Goal: Task Accomplishment & Management: Use online tool/utility

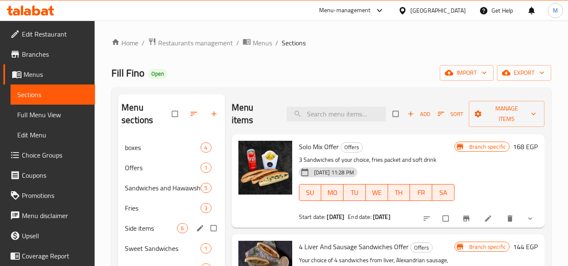
scroll to position [42, 0]
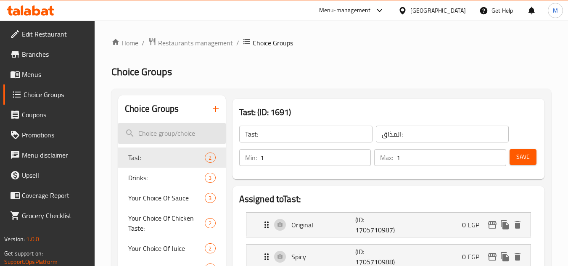
click at [156, 139] on input "search" at bounding box center [171, 133] width 107 height 21
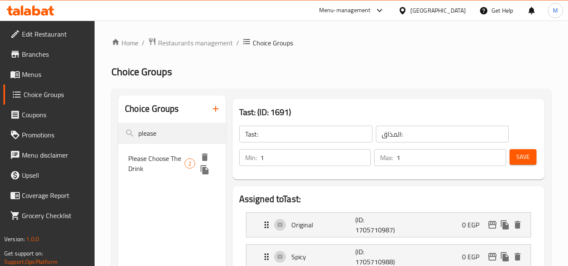
type input "please"
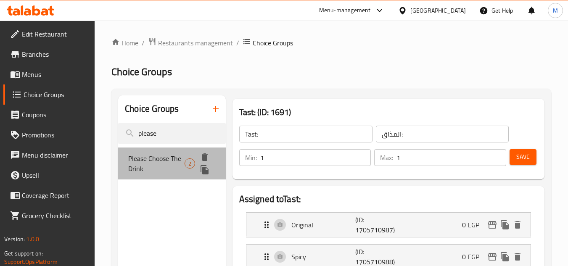
click at [174, 162] on span "Please Choose The Drink" at bounding box center [156, 164] width 56 height 20
type input "Please Choose The Drink"
type input "برجاء إختيار المشروب"
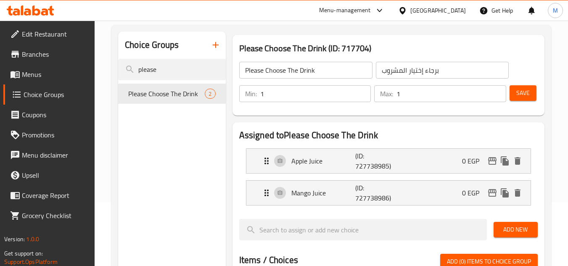
scroll to position [84, 0]
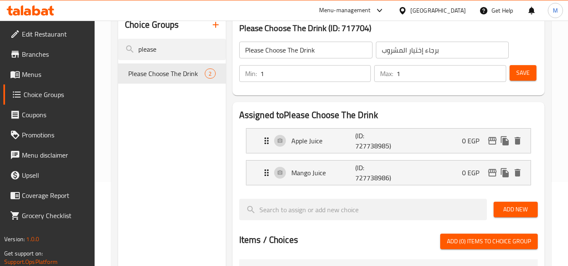
click at [50, 9] on icon at bounding box center [51, 11] width 6 height 10
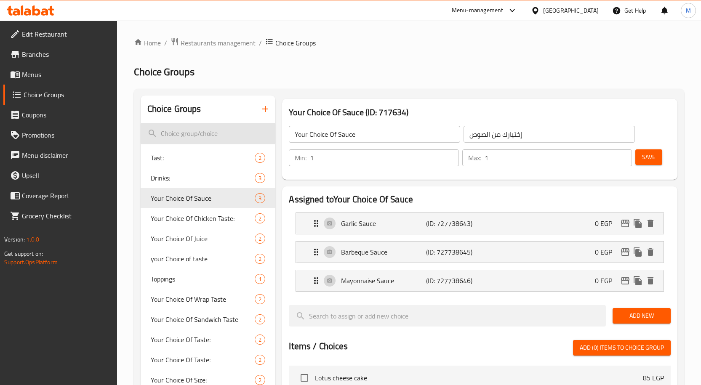
click at [216, 131] on input "search" at bounding box center [208, 133] width 135 height 21
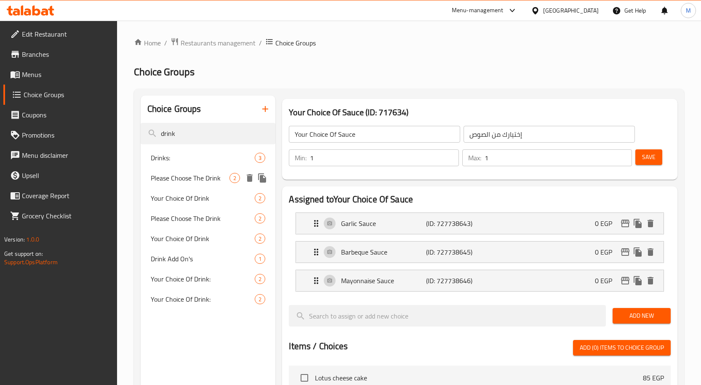
type input "drink"
click at [193, 181] on span "Please Choose The Drink" at bounding box center [190, 178] width 79 height 10
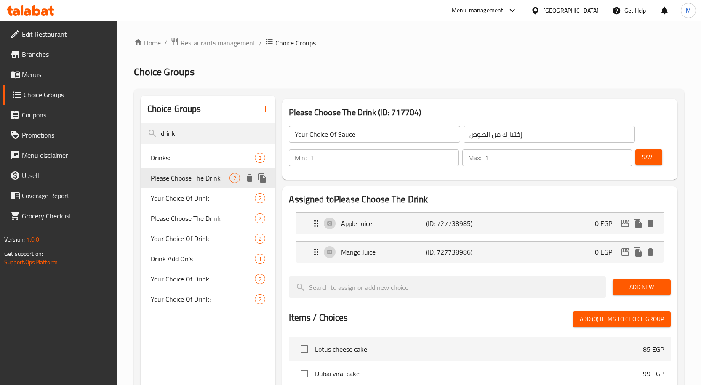
type input "Please Choose The Drink"
type input "برجاء إختيار المشروب"
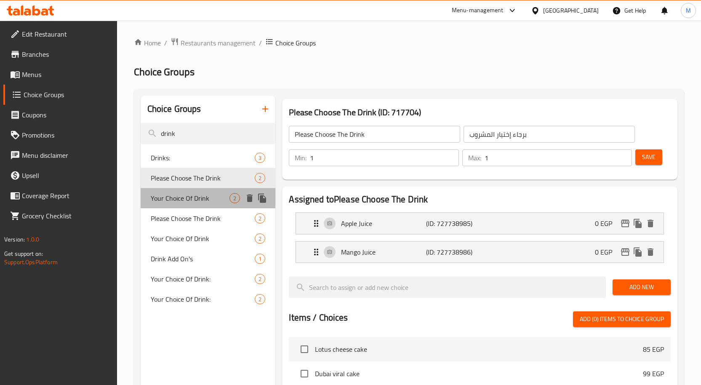
click at [198, 198] on span "Your Choice Of Drink" at bounding box center [190, 198] width 79 height 10
type input "Your Choice Of Drink"
type input "إختيارك من المشروب"
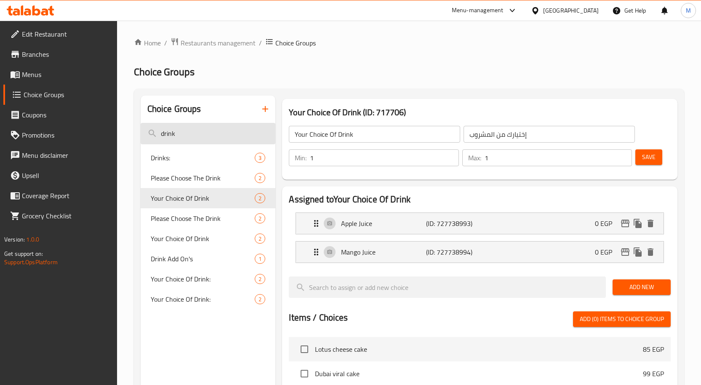
click at [186, 133] on input "drink" at bounding box center [208, 133] width 135 height 21
paste input "Your Choice Of D"
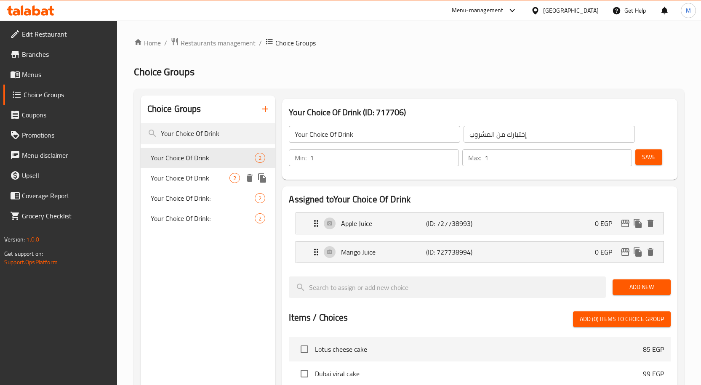
type input "Your Choice Of Drink"
click at [196, 177] on span "Your Choice Of Drink" at bounding box center [190, 178] width 79 height 10
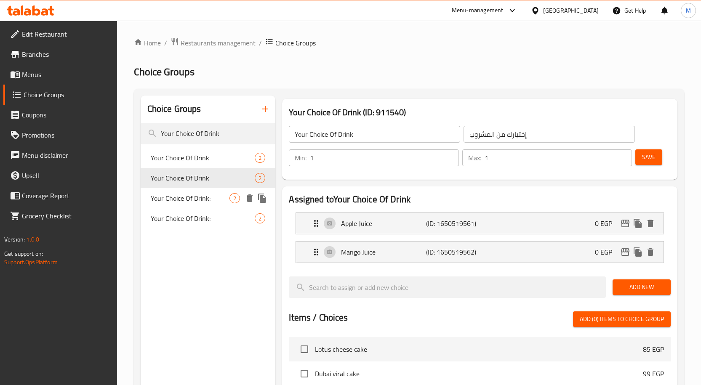
click at [191, 194] on span "Your Choice Of Drink:" at bounding box center [190, 198] width 79 height 10
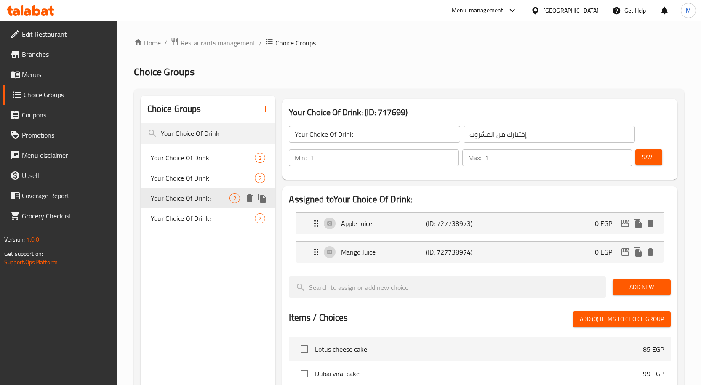
type input "Your Choice Of Drink:"
type input "اختيارك من المشروب"
click at [183, 214] on span "Your Choice Of Drink:" at bounding box center [190, 218] width 79 height 10
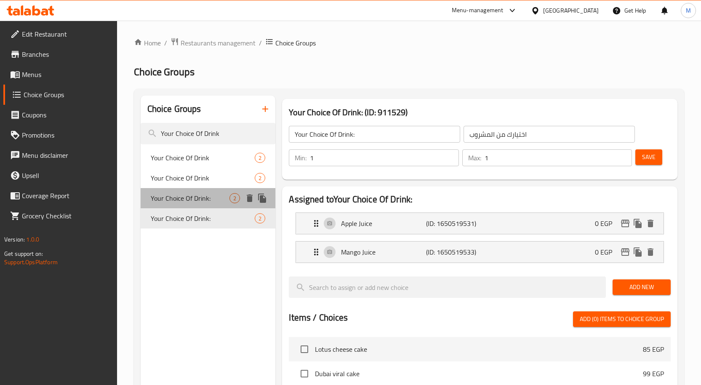
click at [192, 196] on span "Your Choice Of Drink:" at bounding box center [190, 198] width 79 height 10
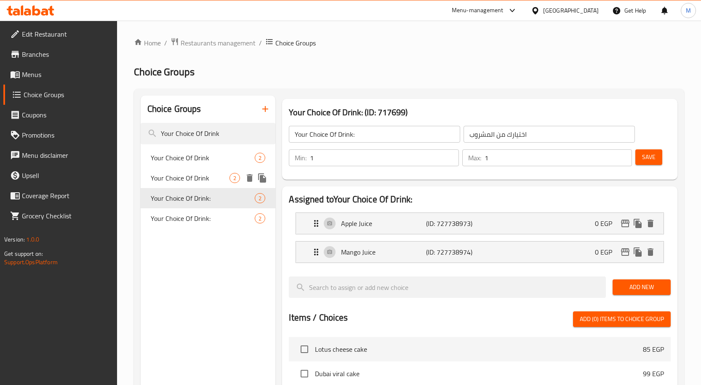
click at [192, 181] on span "Your Choice Of Drink" at bounding box center [190, 178] width 79 height 10
type input "Your Choice Of Drink"
type input "إختيارك من المشروب"
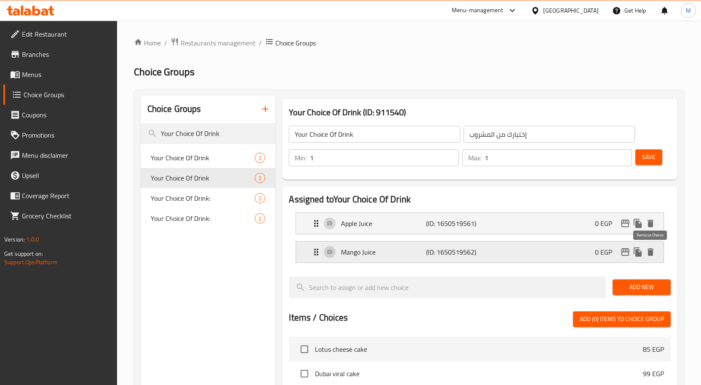
click at [649, 252] on icon "delete" at bounding box center [650, 252] width 6 height 8
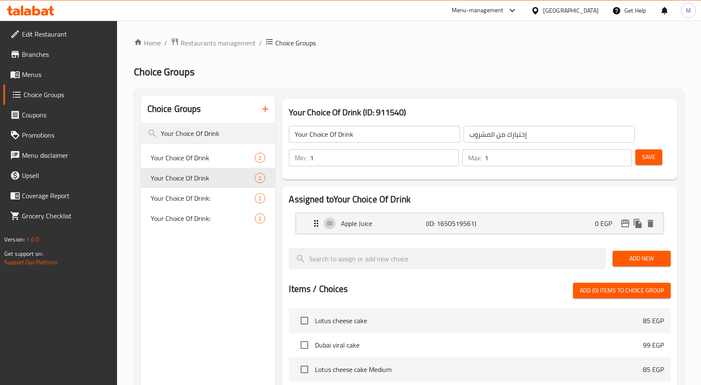
click at [650, 160] on span "Save" at bounding box center [648, 157] width 13 height 11
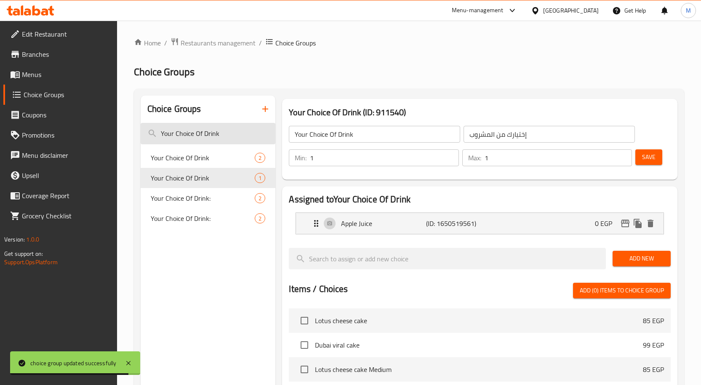
click at [181, 134] on input "Your Choice Of Drink" at bounding box center [208, 133] width 135 height 21
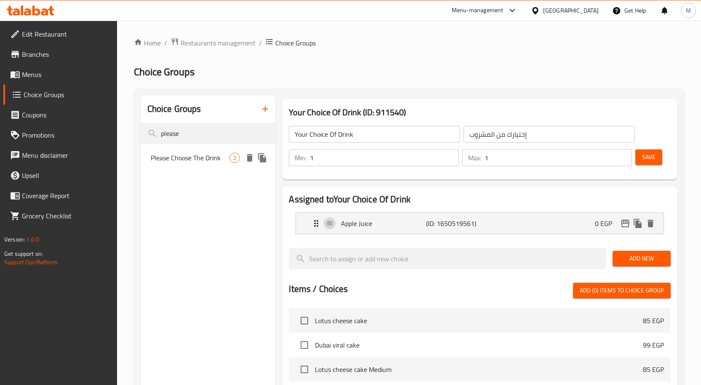
type input "please"
click at [202, 158] on span "Please Choose The Drink" at bounding box center [190, 158] width 79 height 10
type input "Please Choose The Drink"
type input "برجاء إختيار المشروب"
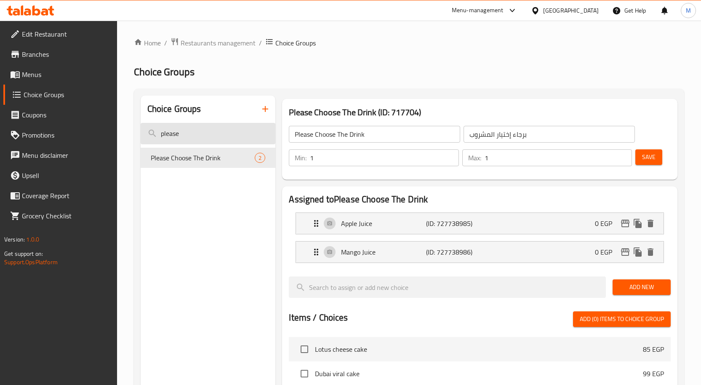
click at [194, 137] on input "please" at bounding box center [208, 133] width 135 height 21
paste input "With Your V Cola"
click at [191, 137] on input "With Your V Cola" at bounding box center [208, 133] width 135 height 21
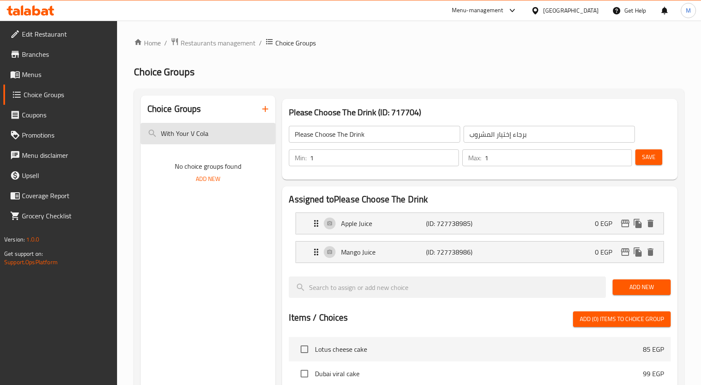
click at [191, 137] on input "With Your V Cola" at bounding box center [208, 133] width 135 height 21
paste input "Please Choose the drink"
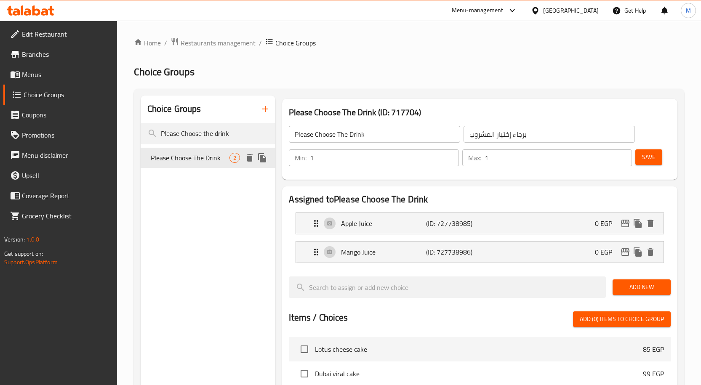
click at [190, 162] on span "Please Choose The Drink" at bounding box center [190, 158] width 79 height 10
click at [182, 352] on div "Choice Groups Please Choose the drink Please Choose The Drink 2" at bounding box center [208, 365] width 135 height 538
click at [170, 130] on input "Please Choose the drink" at bounding box center [208, 133] width 135 height 21
click at [170, 131] on input "Please Choose the drink" at bounding box center [208, 133] width 135 height 21
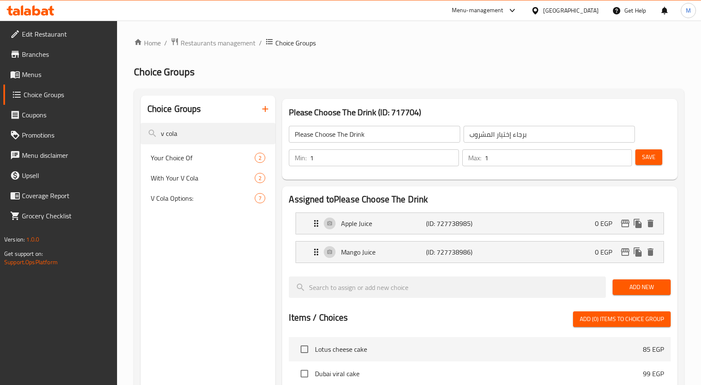
type input "v cola"
click at [195, 176] on span "With Your V Cola" at bounding box center [190, 178] width 79 height 10
type input "With Your V Cola"
type input "مع [PERSON_NAME]"
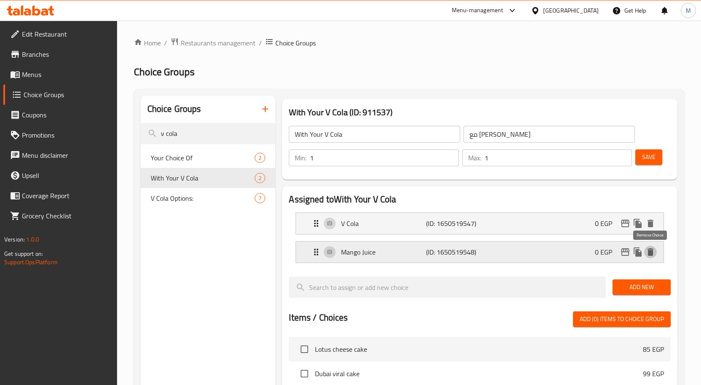
click at [653, 252] on icon "delete" at bounding box center [650, 252] width 6 height 8
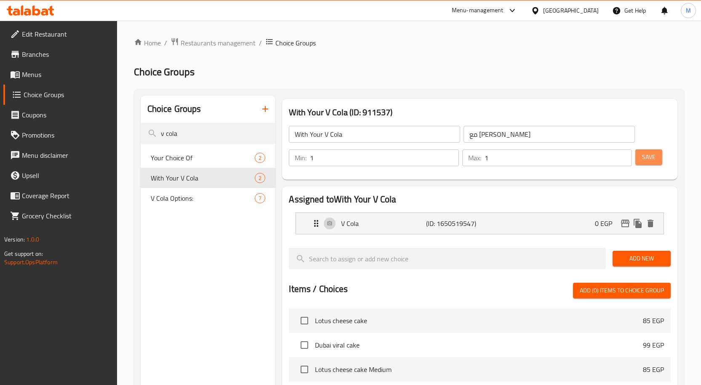
click at [650, 161] on span "Save" at bounding box center [648, 157] width 13 height 11
click at [645, 157] on span "Save" at bounding box center [648, 157] width 13 height 11
